Goal: Information Seeking & Learning: Learn about a topic

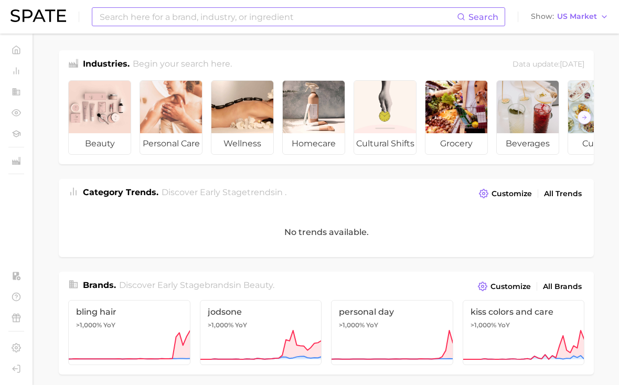
click at [219, 16] on input at bounding box center [278, 17] width 358 height 18
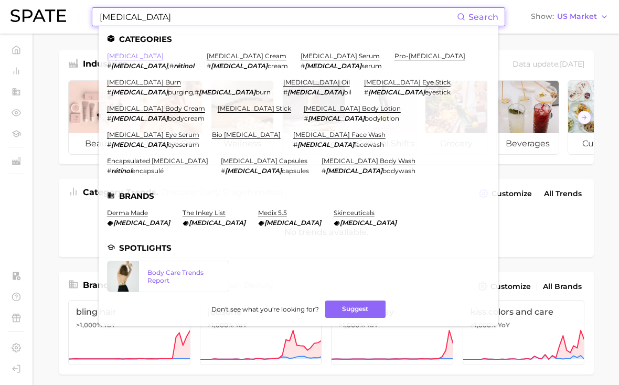
type input "[MEDICAL_DATA]"
click at [121, 55] on link "[MEDICAL_DATA]" at bounding box center [135, 56] width 57 height 8
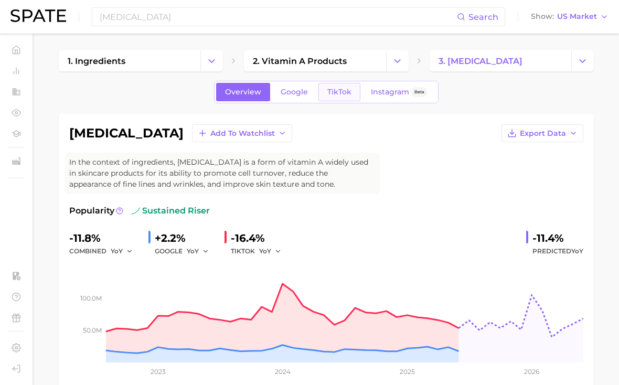
click at [349, 88] on link "TikTok" at bounding box center [339, 92] width 42 height 18
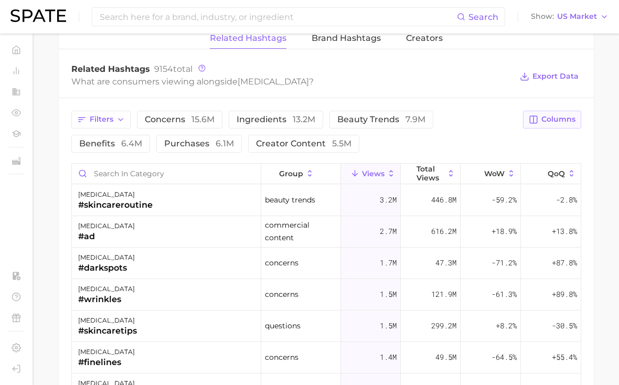
scroll to position [831, 0]
click at [538, 121] on icon "button" at bounding box center [533, 119] width 9 height 9
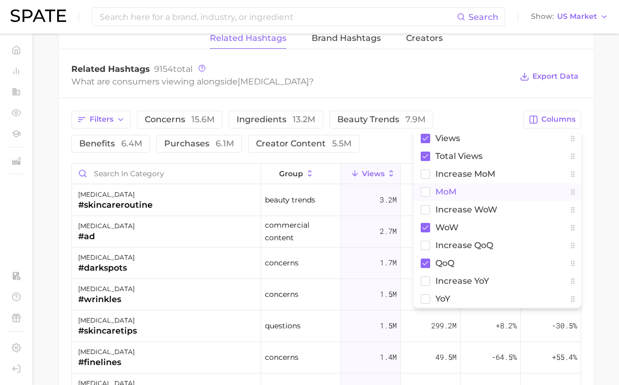
click at [472, 192] on button "MoM" at bounding box center [497, 192] width 168 height 18
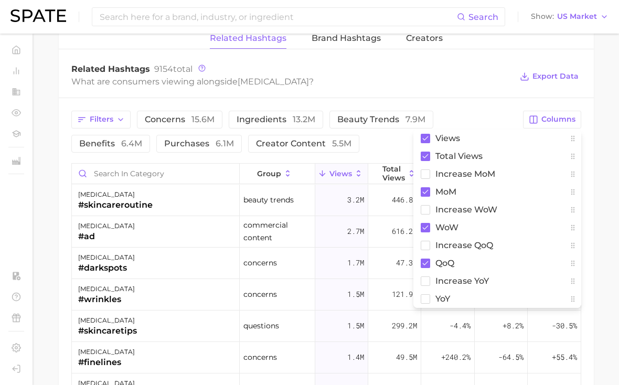
click at [469, 91] on div "Related Hashtags 9154 total What are consumers viewing alongside [MEDICAL_DATA]…" at bounding box center [326, 77] width 535 height 42
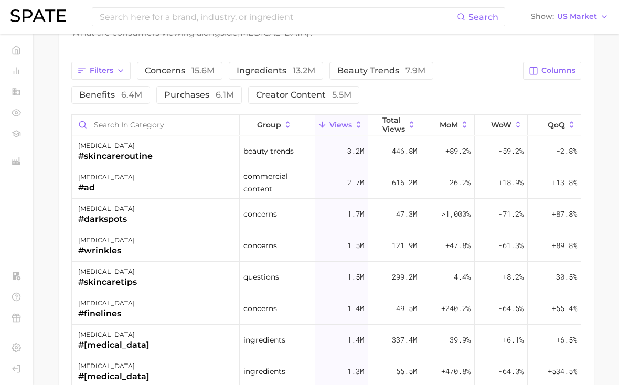
scroll to position [0, 0]
click at [256, 96] on span "creator content 5.5m" at bounding box center [303, 95] width 95 height 8
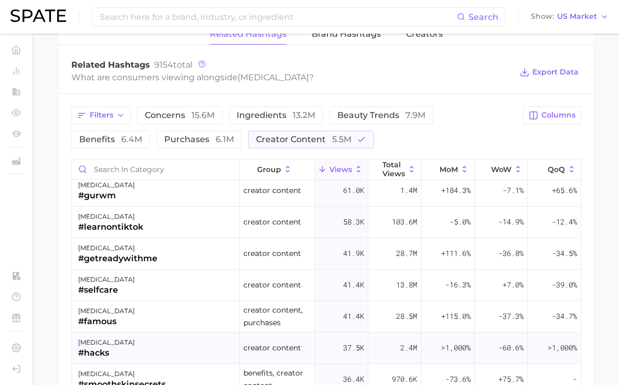
scroll to position [558, 0]
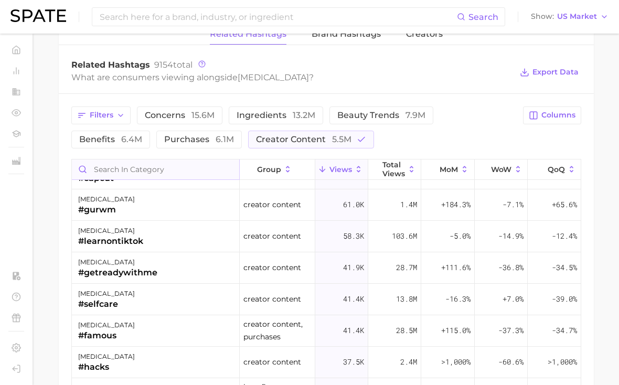
click at [188, 172] on input "Search in category" at bounding box center [155, 170] width 167 height 20
type input "govi"
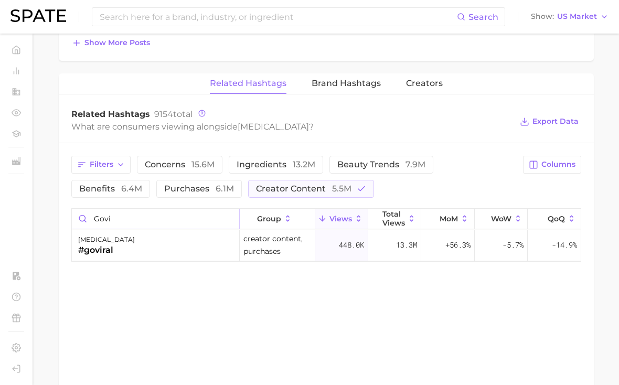
scroll to position [845, 0]
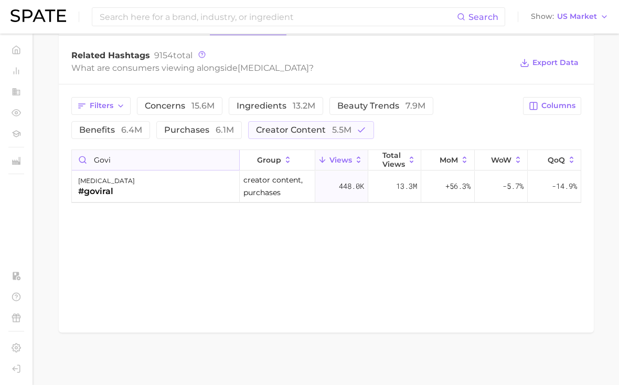
click at [205, 155] on input "govi" at bounding box center [155, 160] width 167 height 20
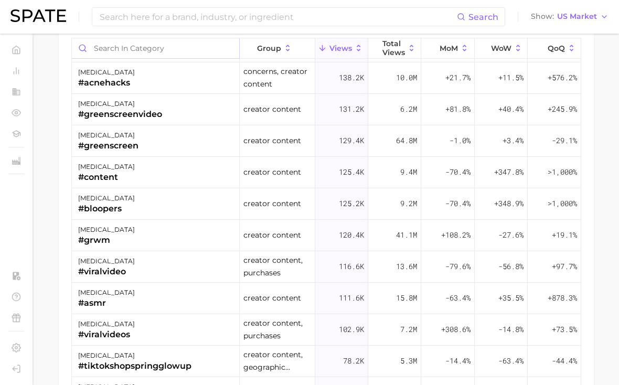
scroll to position [314, 0]
